Goal: Complete application form

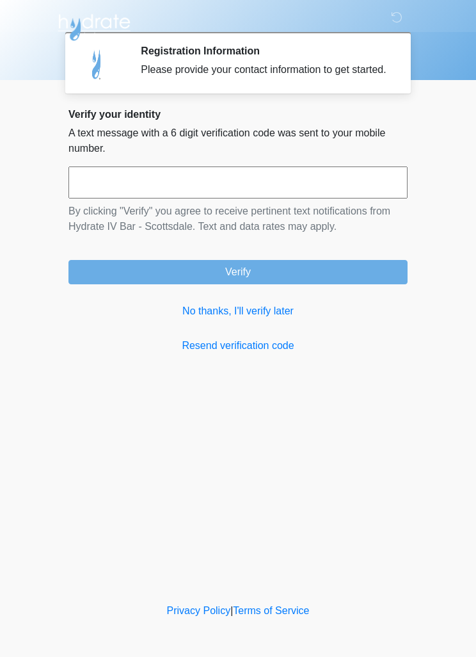
click at [264, 319] on link "No thanks, I'll verify later" at bounding box center [237, 310] width 339 height 15
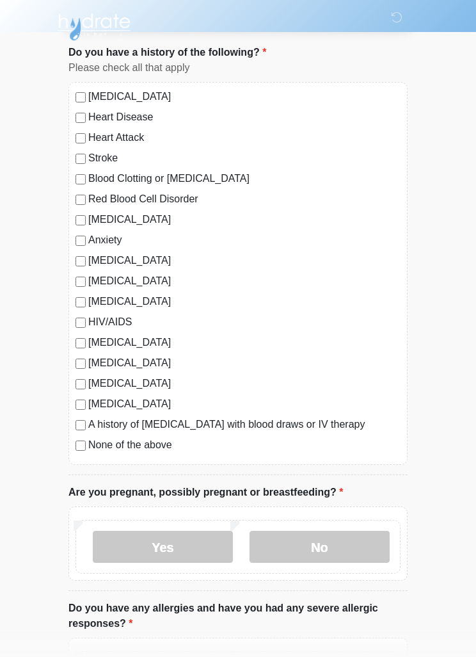
scroll to position [76, 0]
click at [68, 447] on div "[MEDICAL_DATA] Heart Disease Heart Attack Stroke Blood Clotting or [MEDICAL_DAT…" at bounding box center [237, 273] width 339 height 383
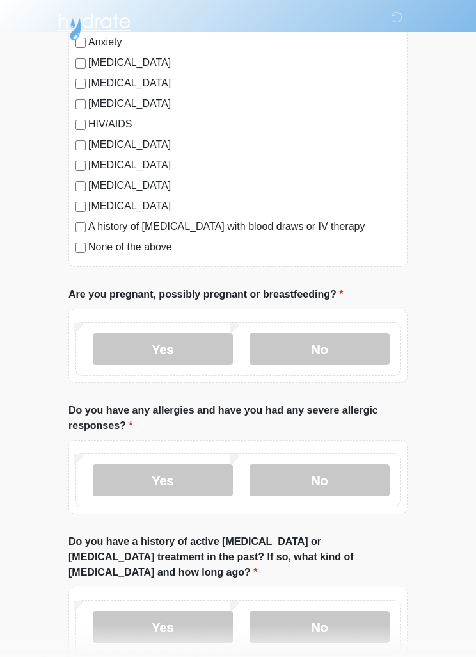
scroll to position [273, 0]
click at [323, 356] on label "No" at bounding box center [320, 349] width 140 height 32
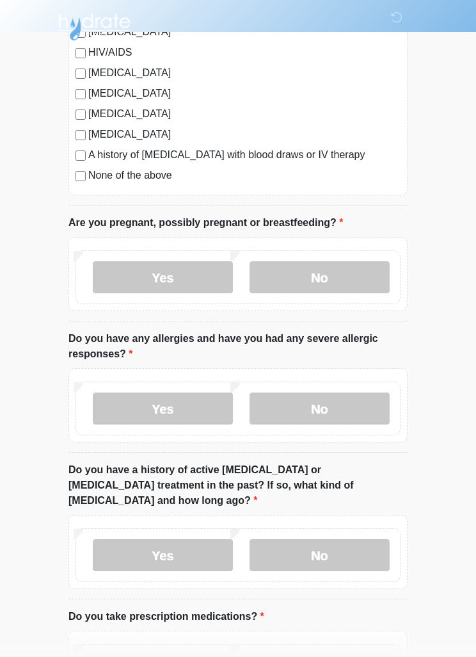
scroll to position [345, 0]
click at [335, 410] on label "No" at bounding box center [320, 408] width 140 height 32
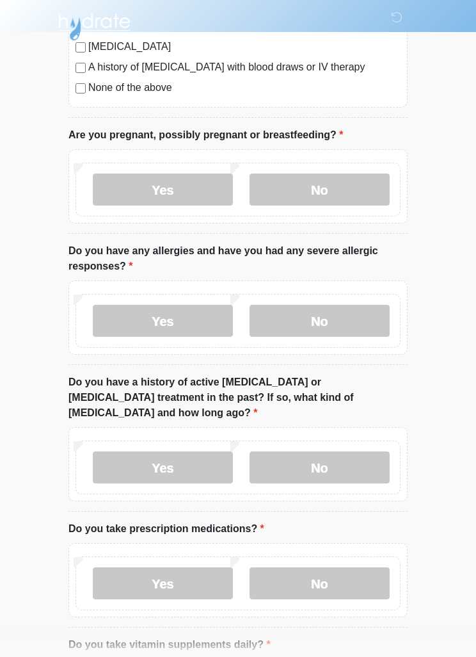
scroll to position [442, 0]
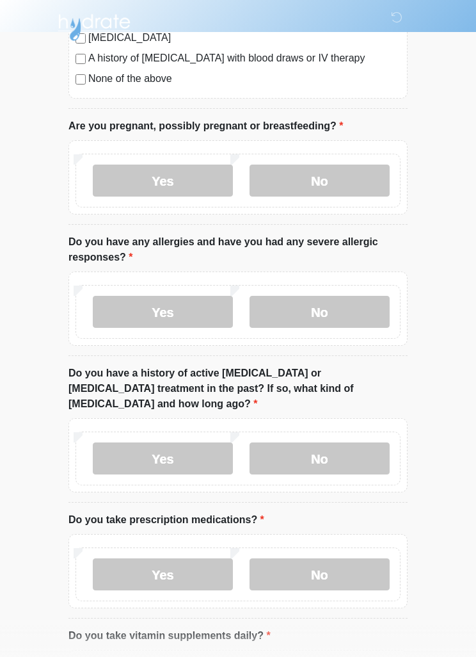
click at [341, 442] on label "No" at bounding box center [320, 458] width 140 height 32
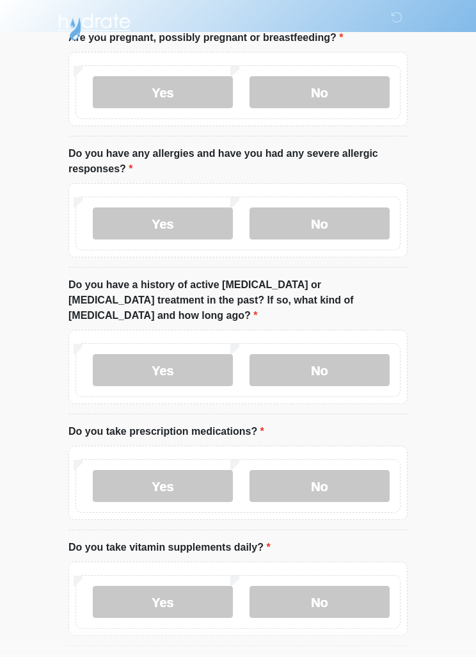
scroll to position [565, 0]
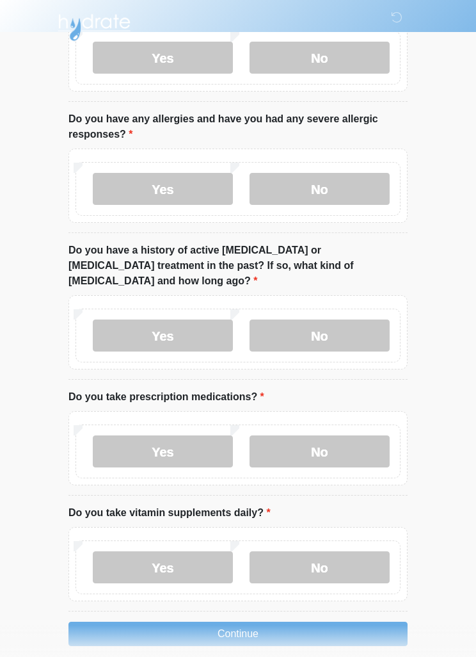
click at [337, 437] on label "No" at bounding box center [320, 451] width 140 height 32
click at [194, 551] on label "Yes" at bounding box center [163, 567] width 140 height 32
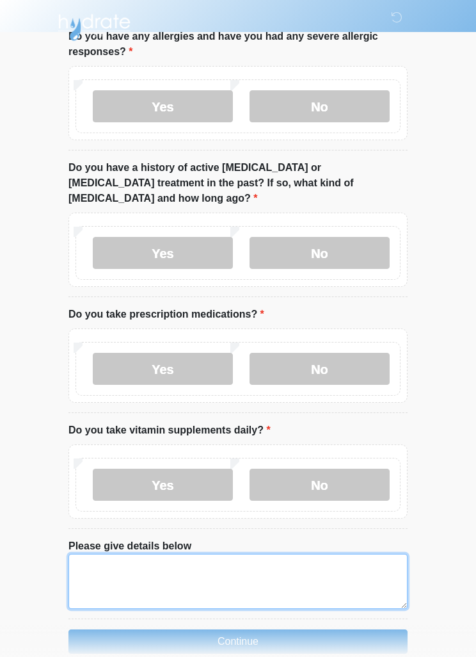
click at [231, 562] on textarea "Please give details below" at bounding box center [237, 581] width 339 height 55
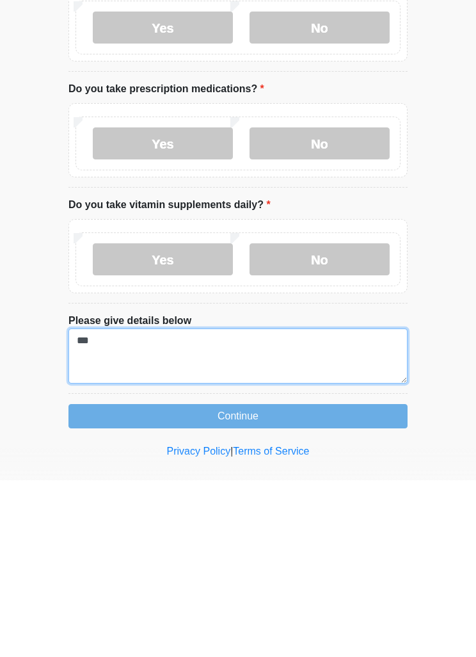
type textarea "***"
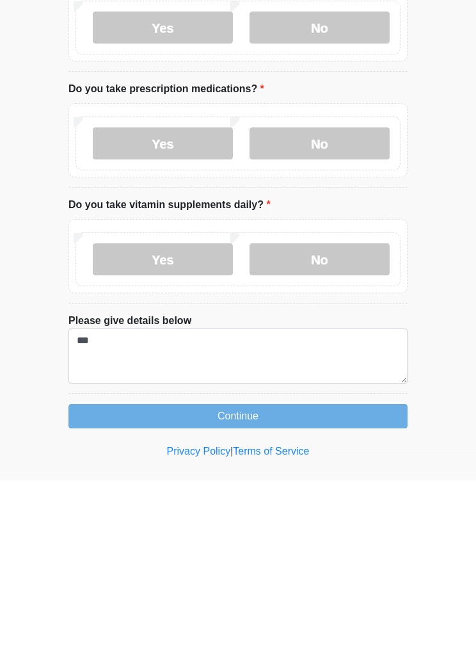
click at [271, 581] on button "Continue" at bounding box center [237, 593] width 339 height 24
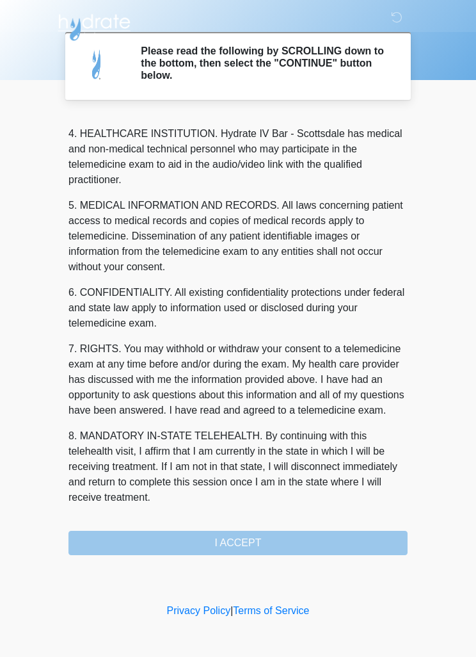
scroll to position [357, 0]
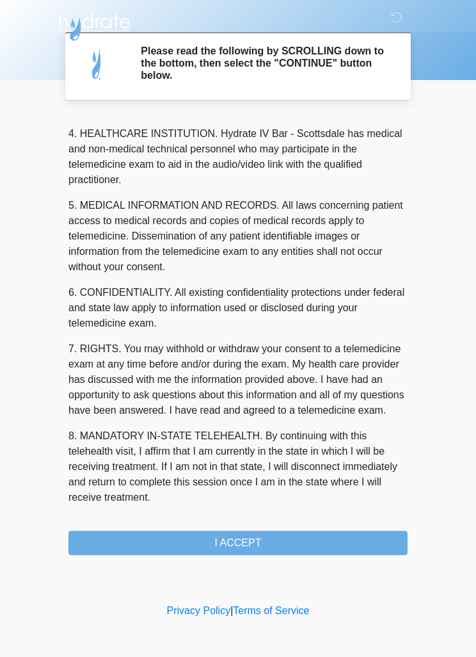
click at [282, 543] on button "I ACCEPT" at bounding box center [237, 543] width 339 height 24
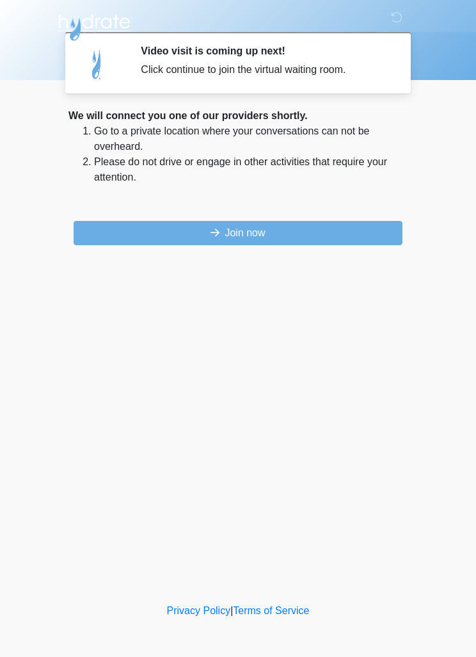
click at [318, 230] on button "Join now" at bounding box center [238, 233] width 329 height 24
